Goal: Task Accomplishment & Management: Manage account settings

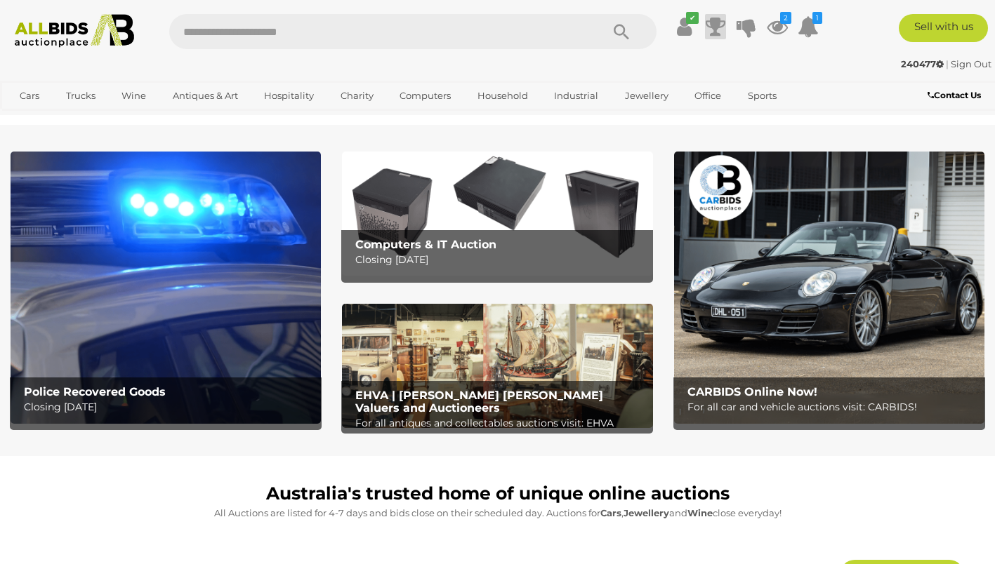
click at [718, 29] on icon at bounding box center [715, 26] width 20 height 25
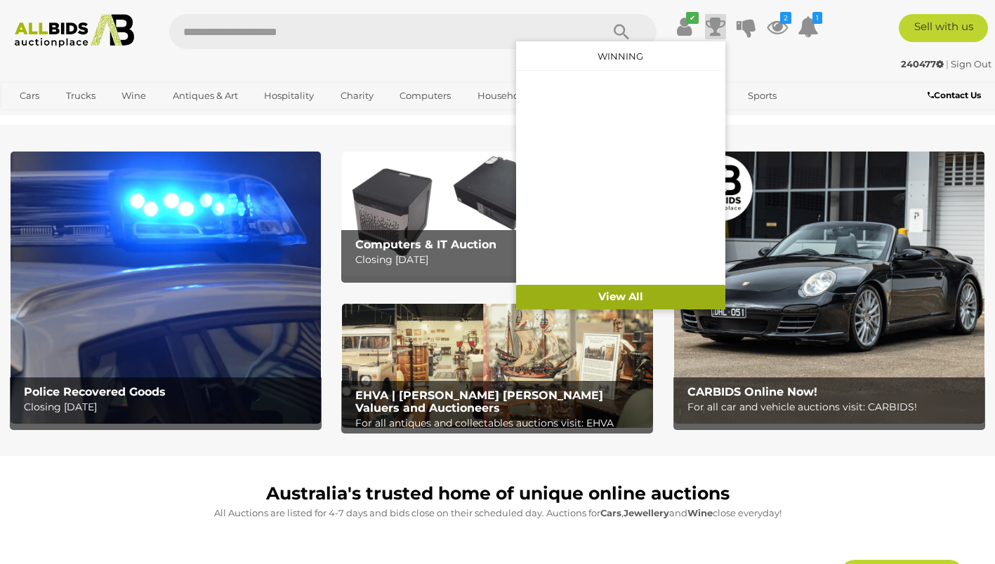
click at [618, 294] on link "View All" at bounding box center [620, 297] width 209 height 25
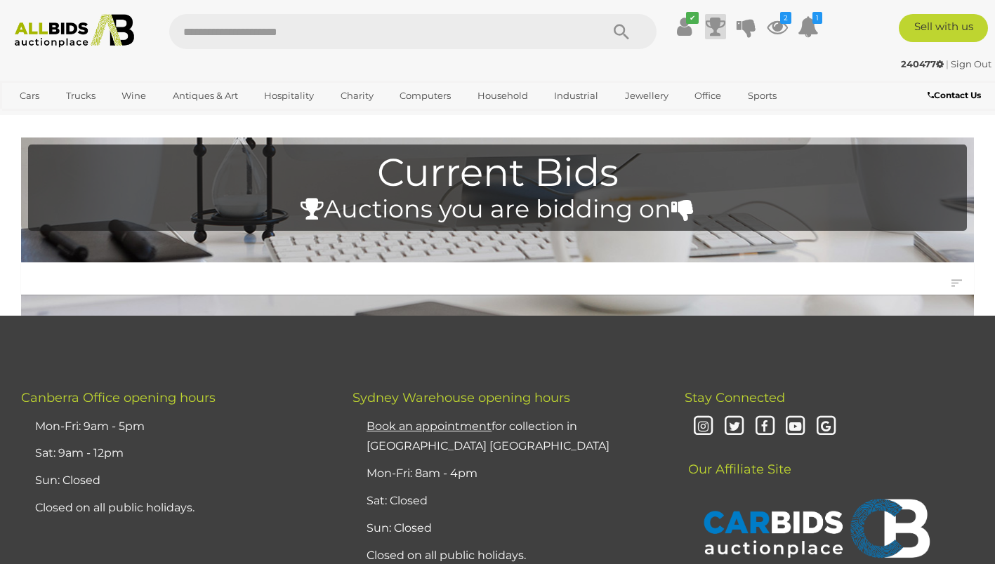
click at [714, 34] on icon at bounding box center [715, 26] width 20 height 25
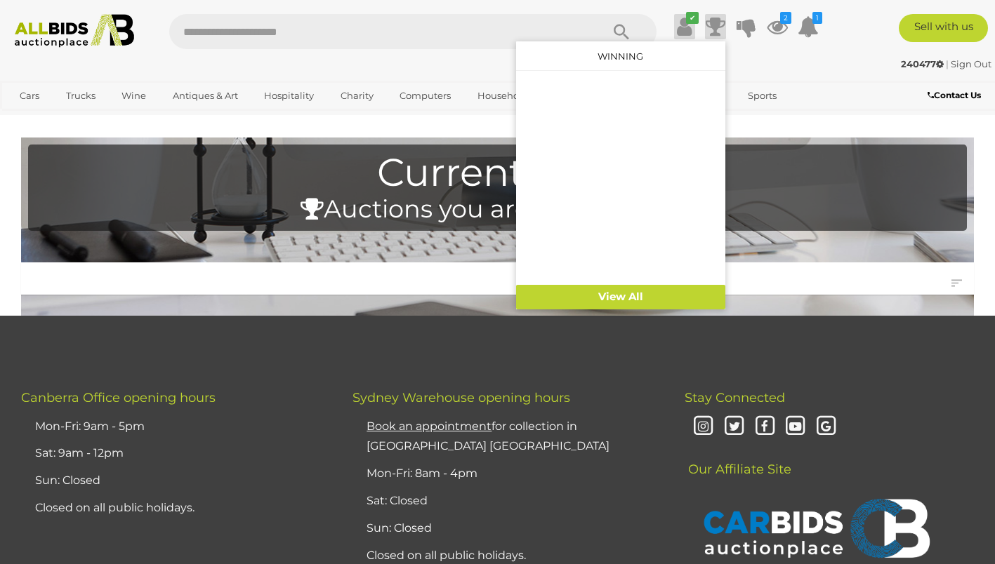
click at [688, 20] on icon "✔" at bounding box center [692, 18] width 13 height 12
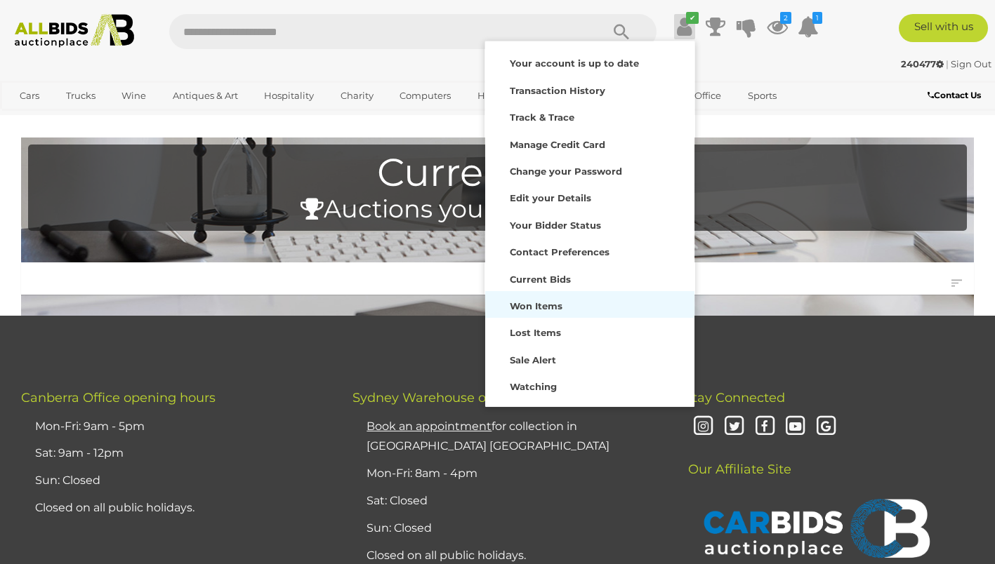
click at [545, 305] on strong "Won Items" at bounding box center [536, 305] width 53 height 11
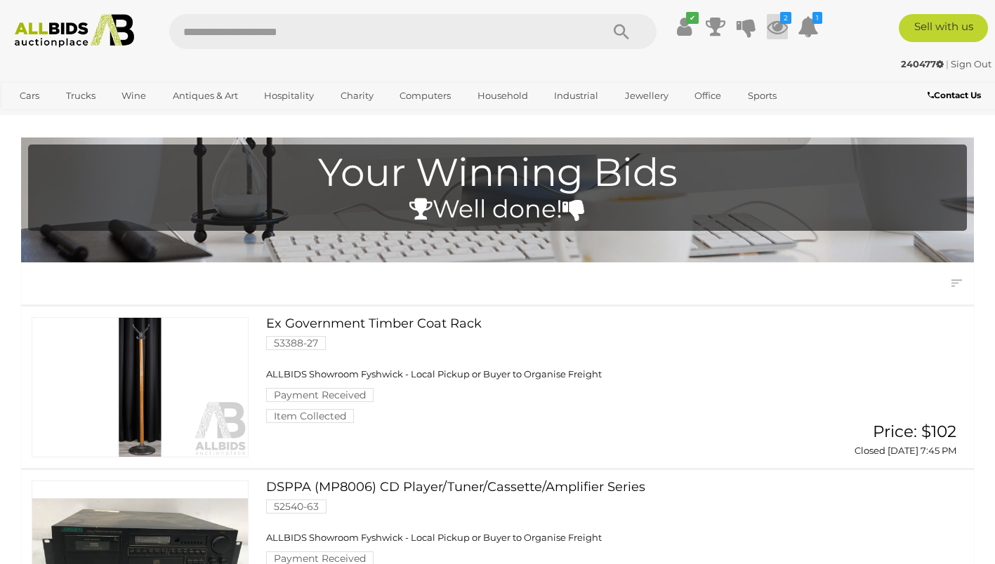
click at [778, 15] on icon at bounding box center [777, 26] width 21 height 25
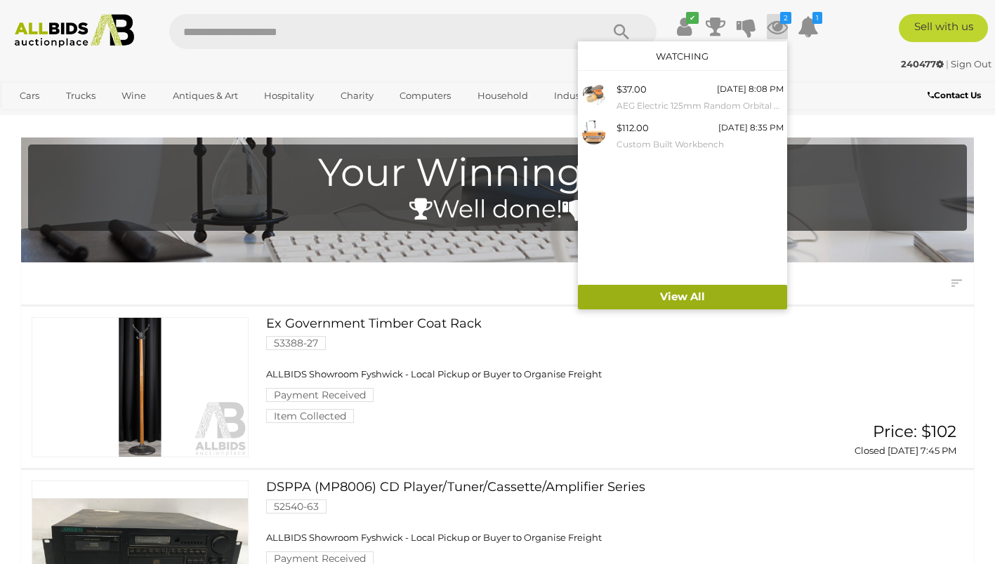
click at [696, 289] on link "View All" at bounding box center [682, 297] width 209 height 25
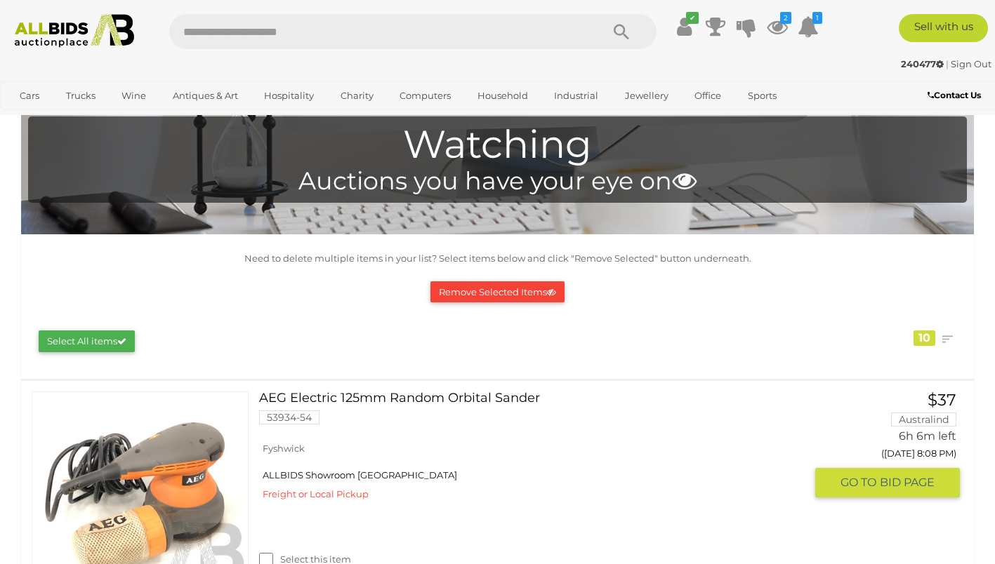
scroll to position [12, 0]
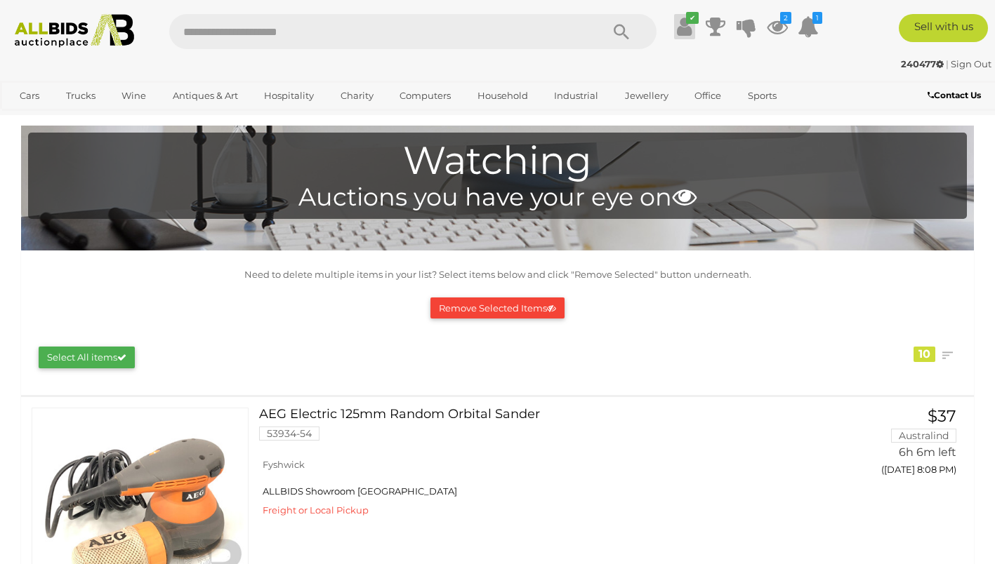
click at [686, 30] on icon at bounding box center [684, 26] width 15 height 25
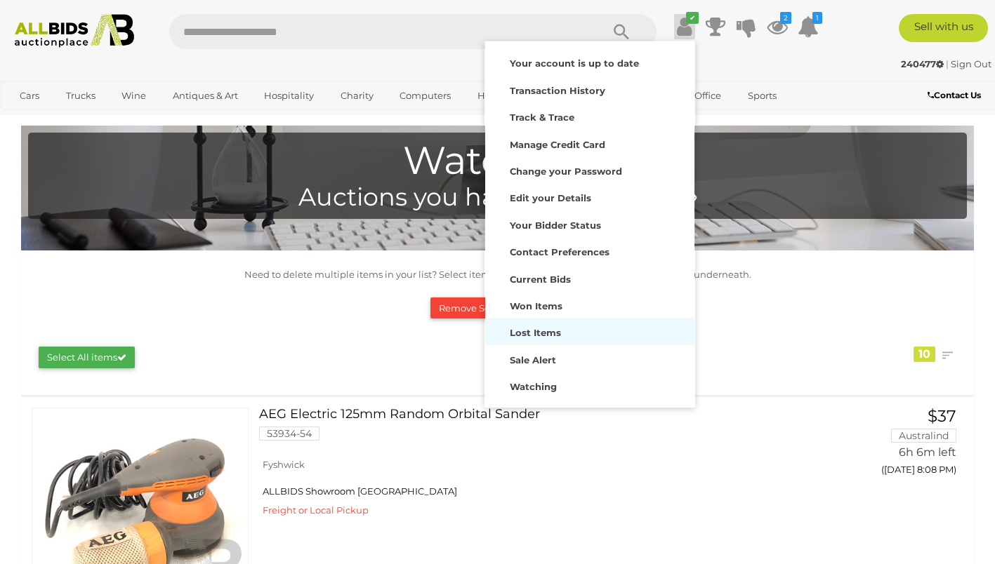
click at [535, 335] on strong "Lost Items" at bounding box center [535, 332] width 51 height 11
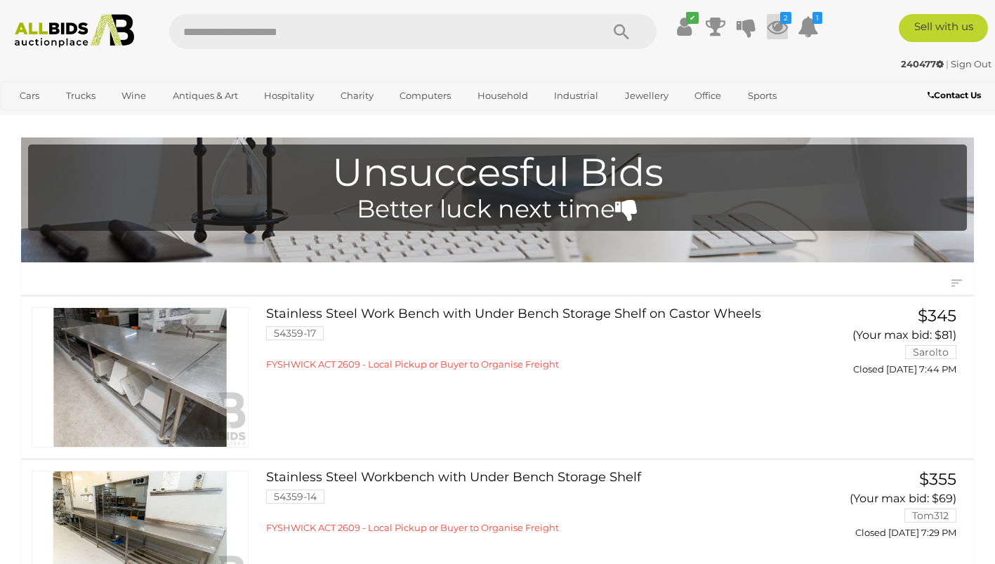
click at [771, 21] on icon at bounding box center [777, 26] width 21 height 25
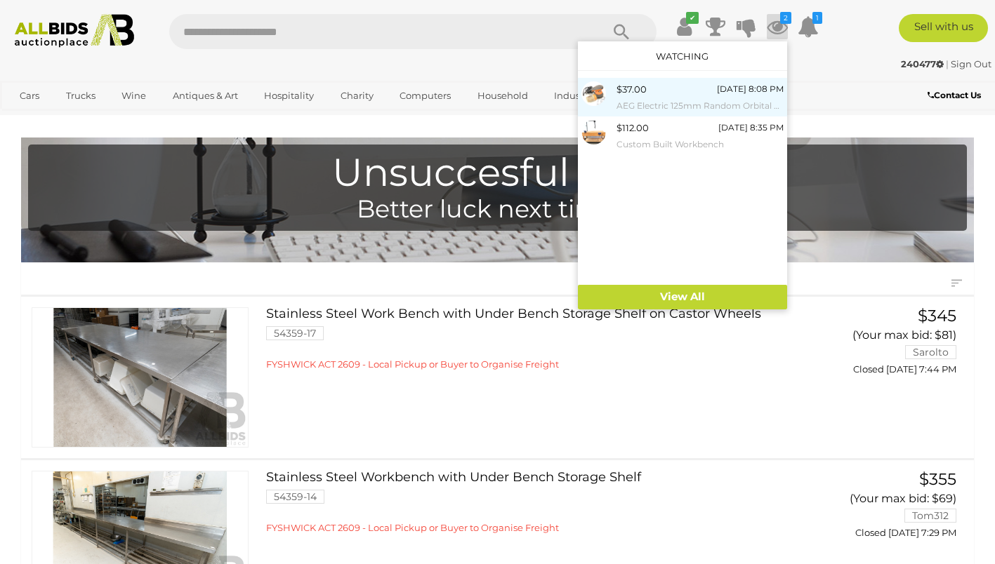
click at [697, 102] on small "AEG Electric 125mm Random Orbital Sander" at bounding box center [699, 105] width 167 height 15
